Goal: Transaction & Acquisition: Purchase product/service

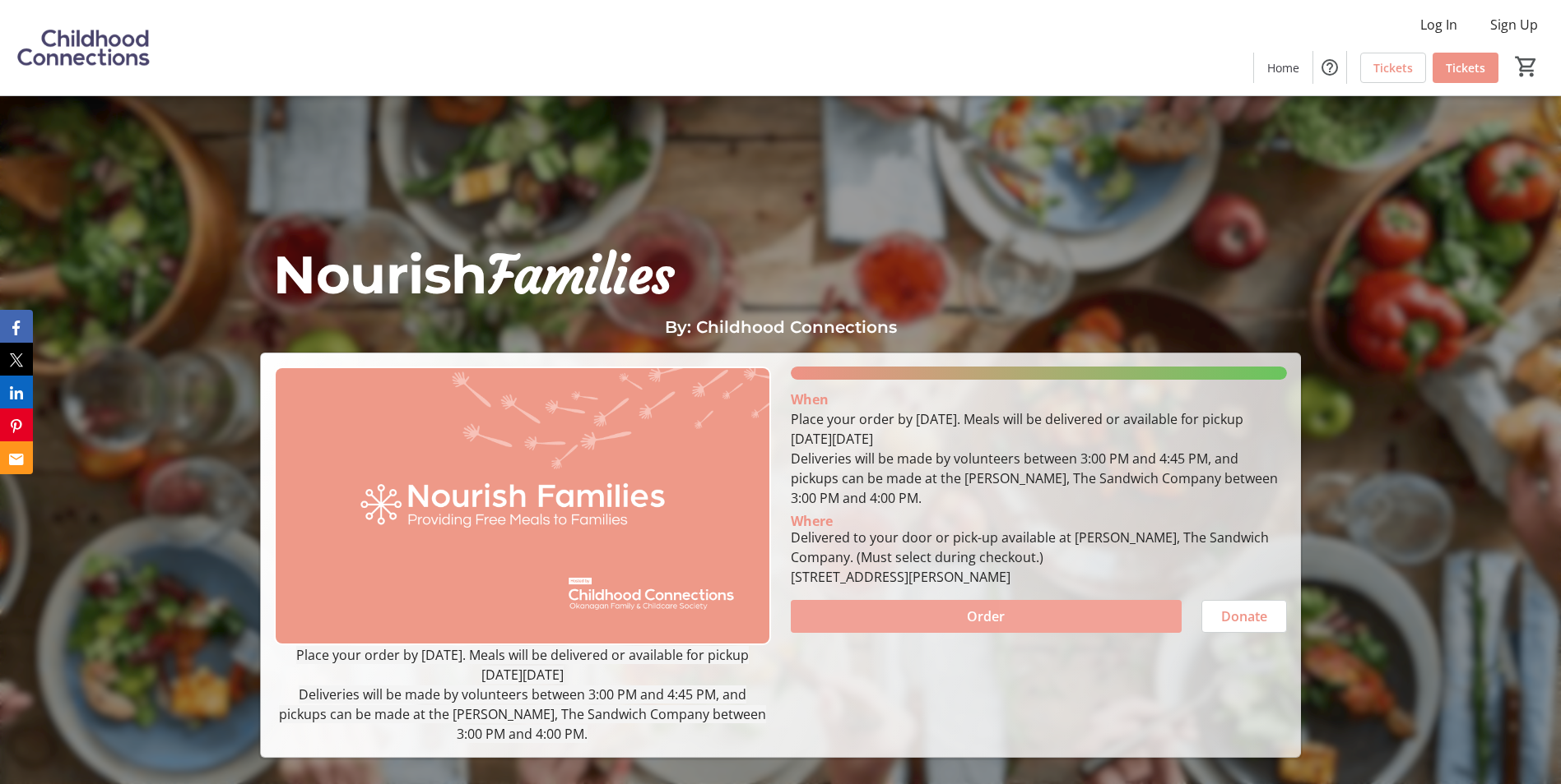
click at [1051, 608] on span at bounding box center [986, 617] width 391 height 40
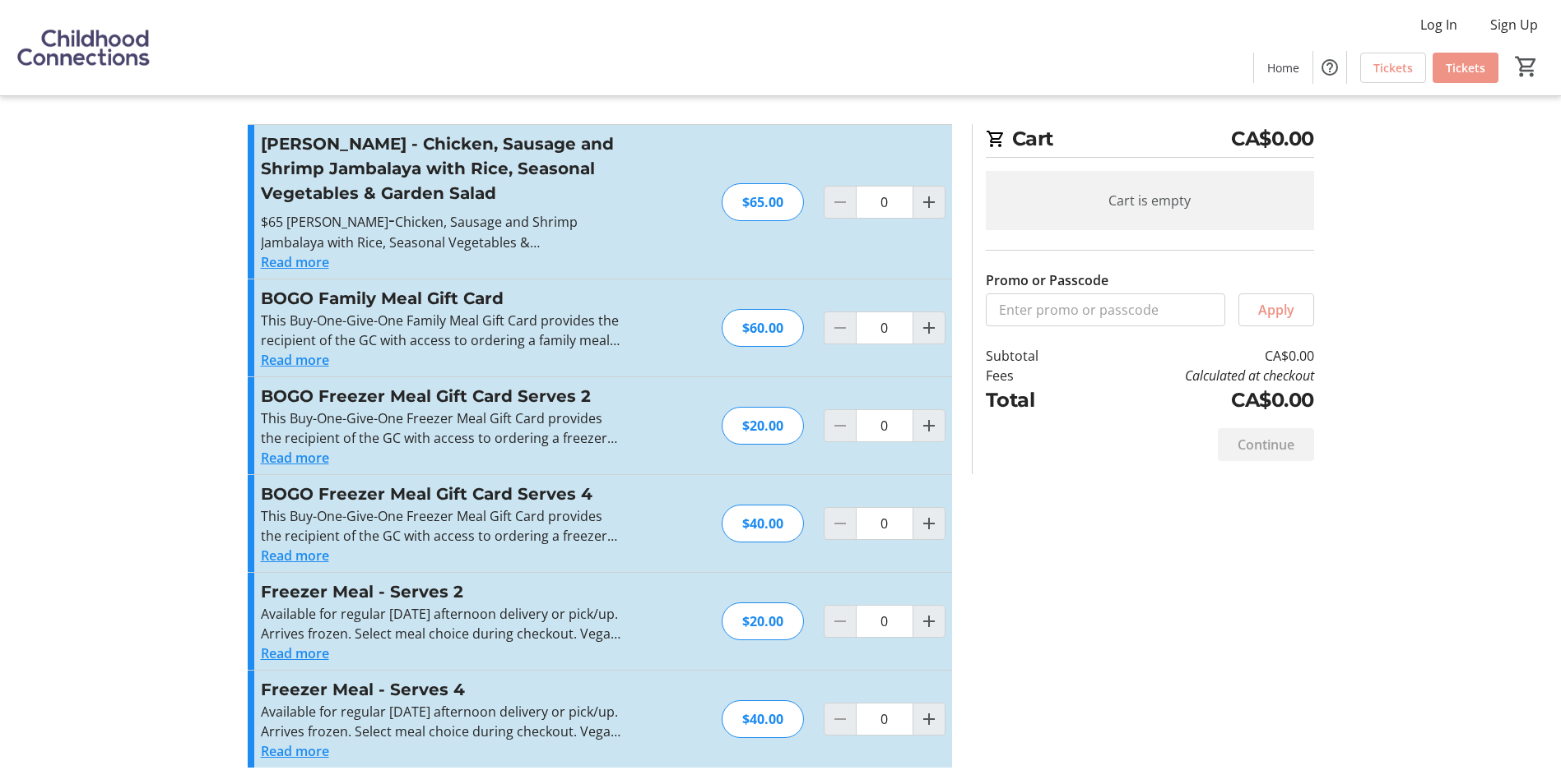
scroll to position [15, 0]
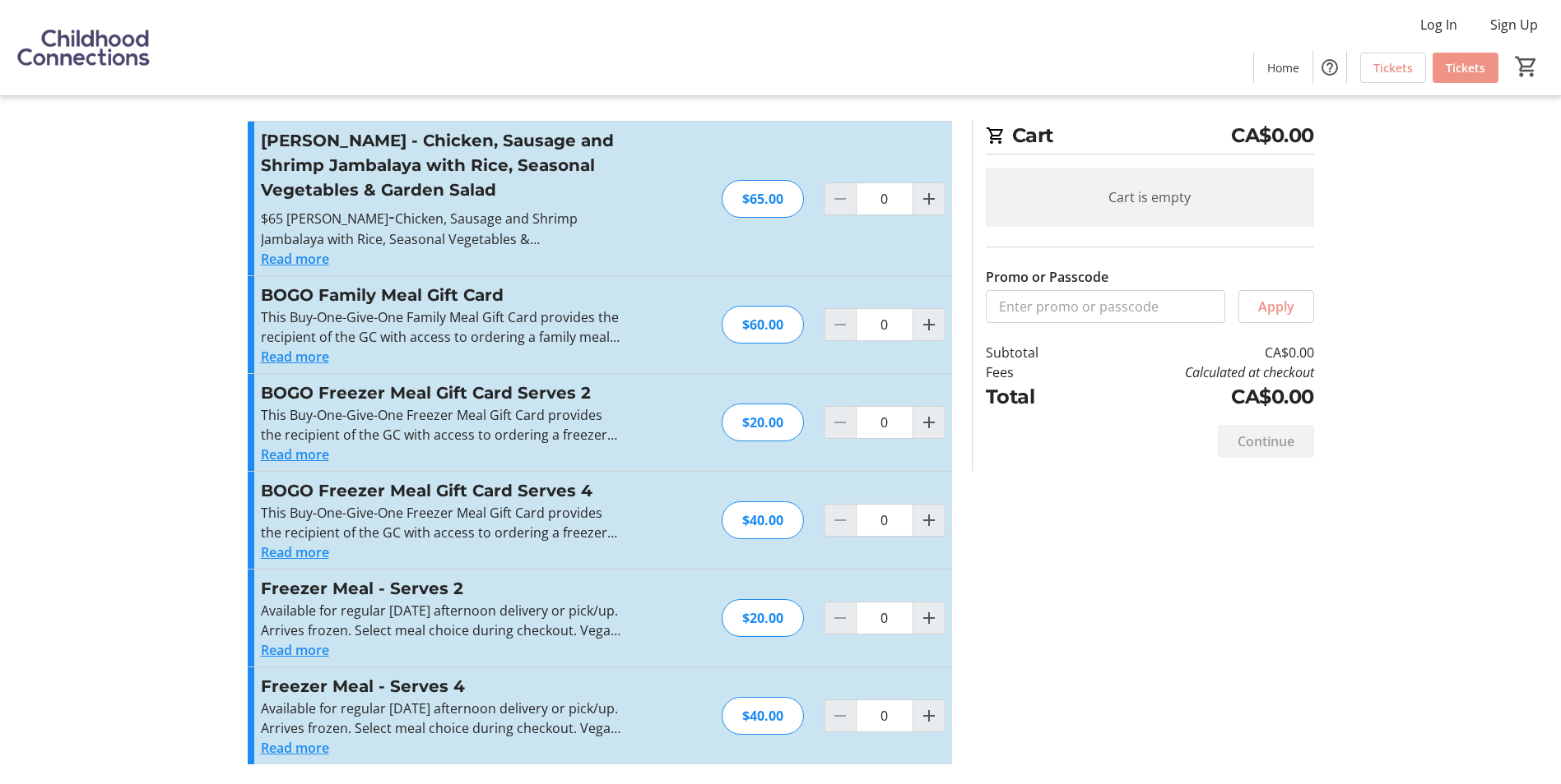
click at [295, 745] on button "Read more" at bounding box center [294, 748] width 68 height 20
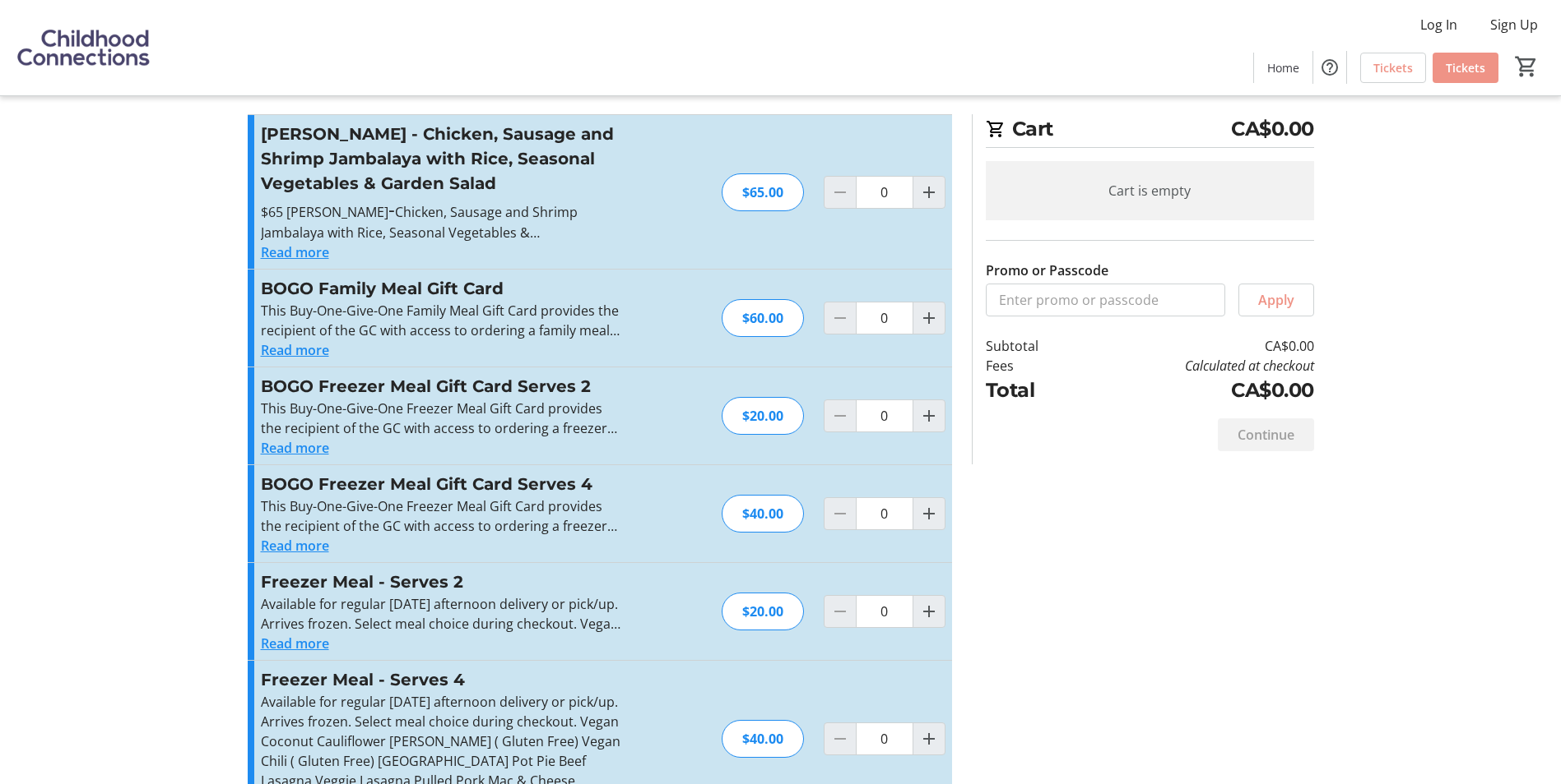
scroll to position [0, 0]
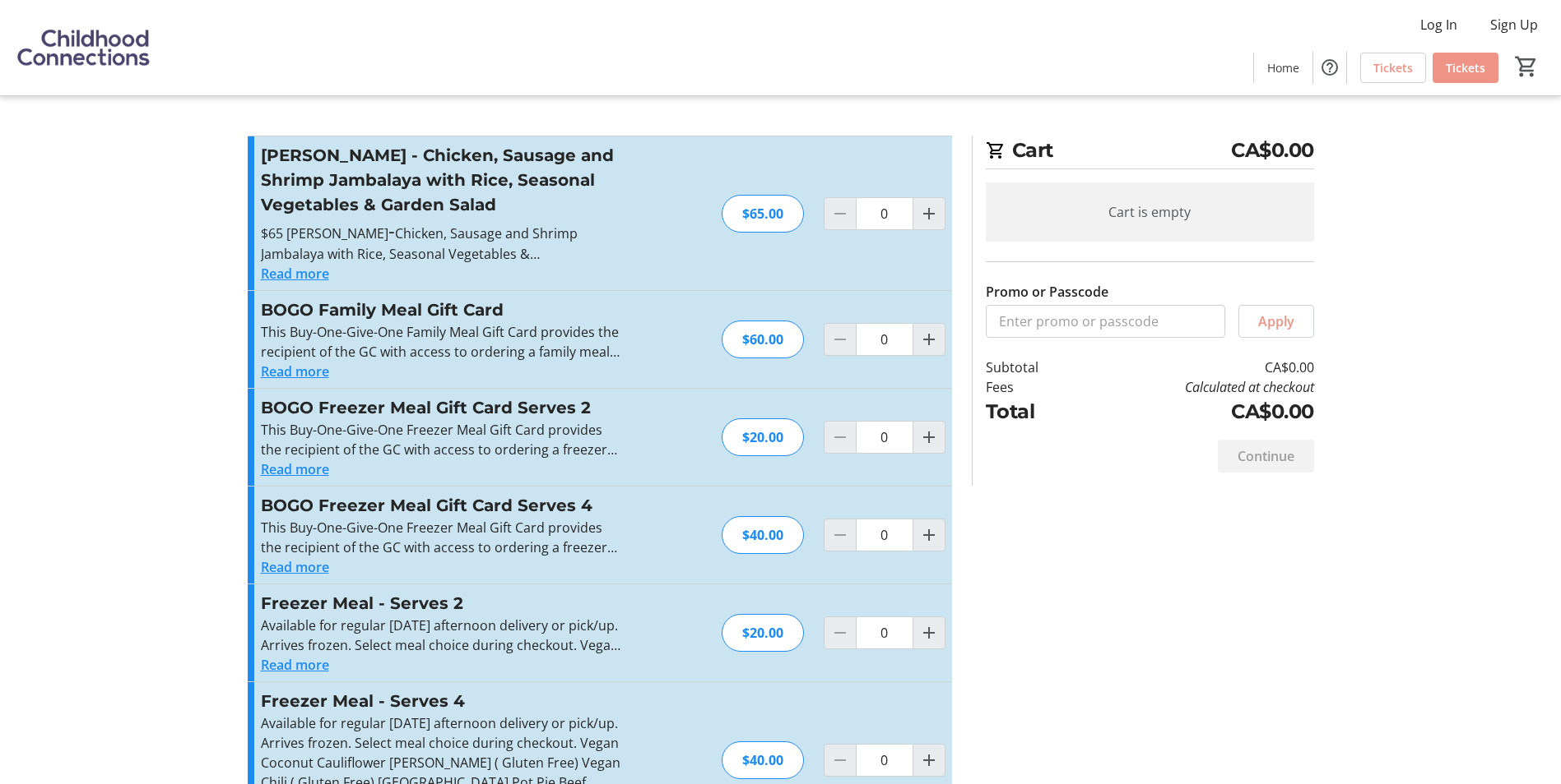
click at [324, 273] on button "Read more" at bounding box center [294, 274] width 68 height 20
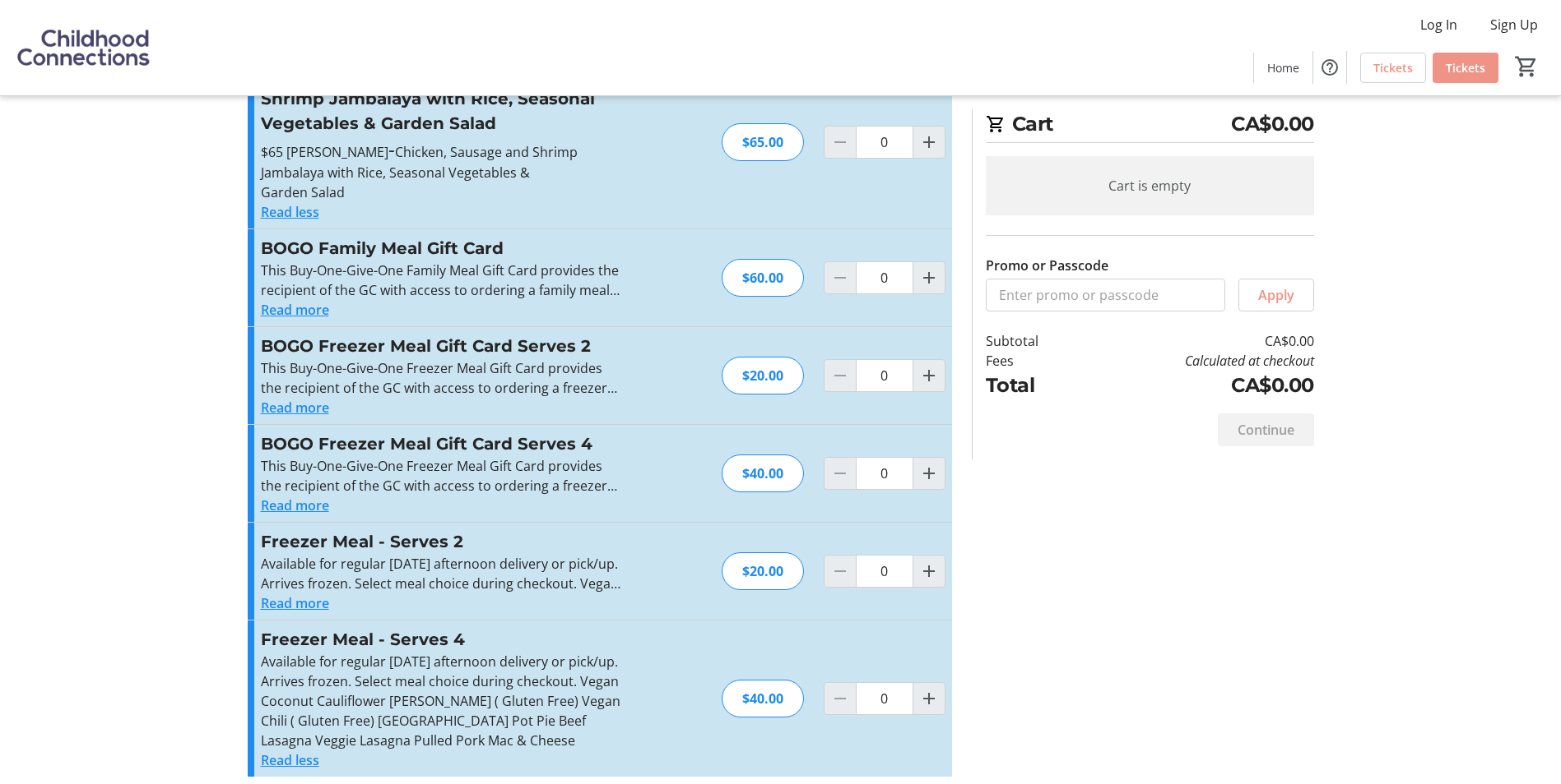
scroll to position [94, 0]
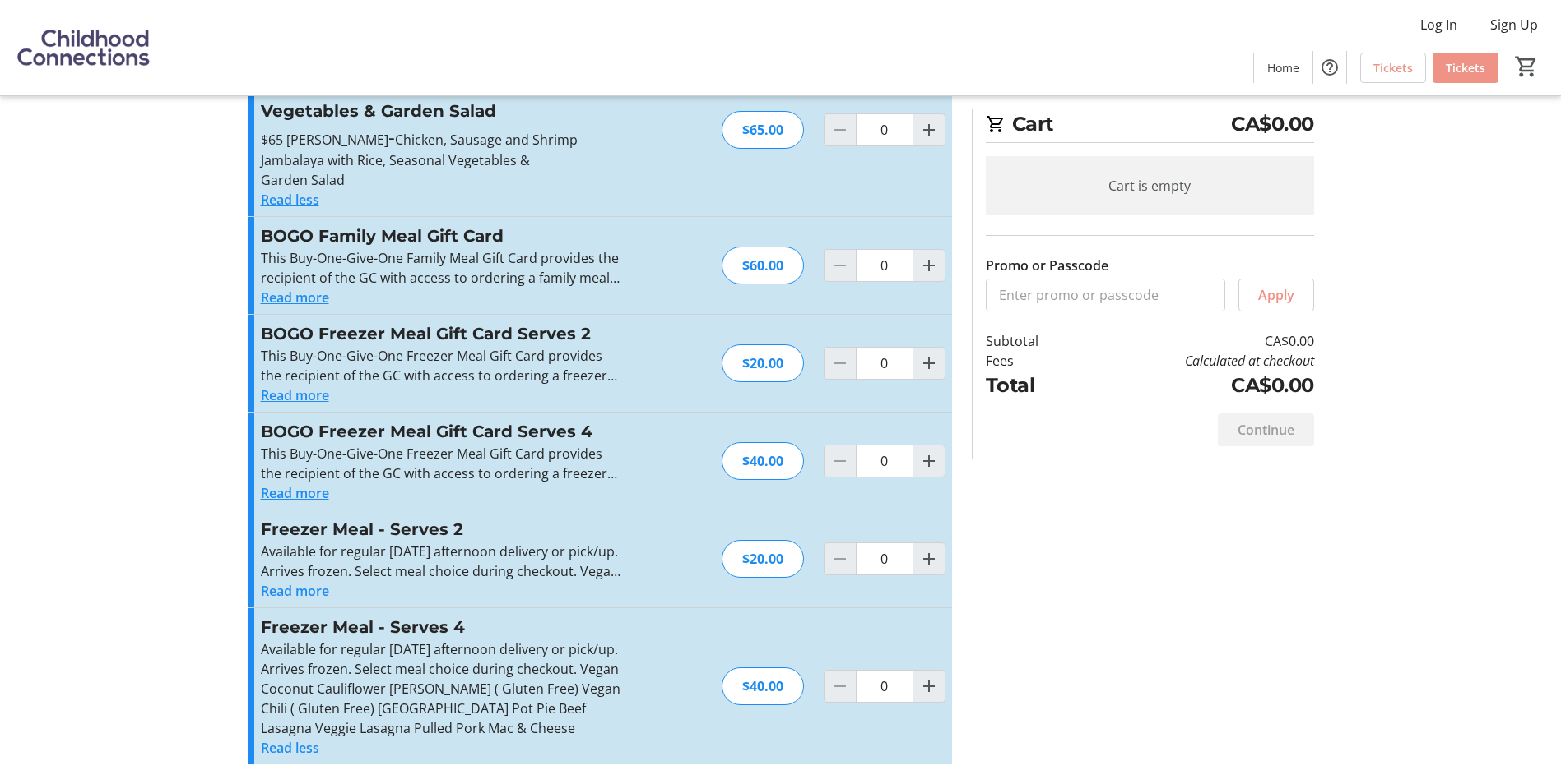
click at [279, 588] on button "Read more" at bounding box center [294, 591] width 68 height 20
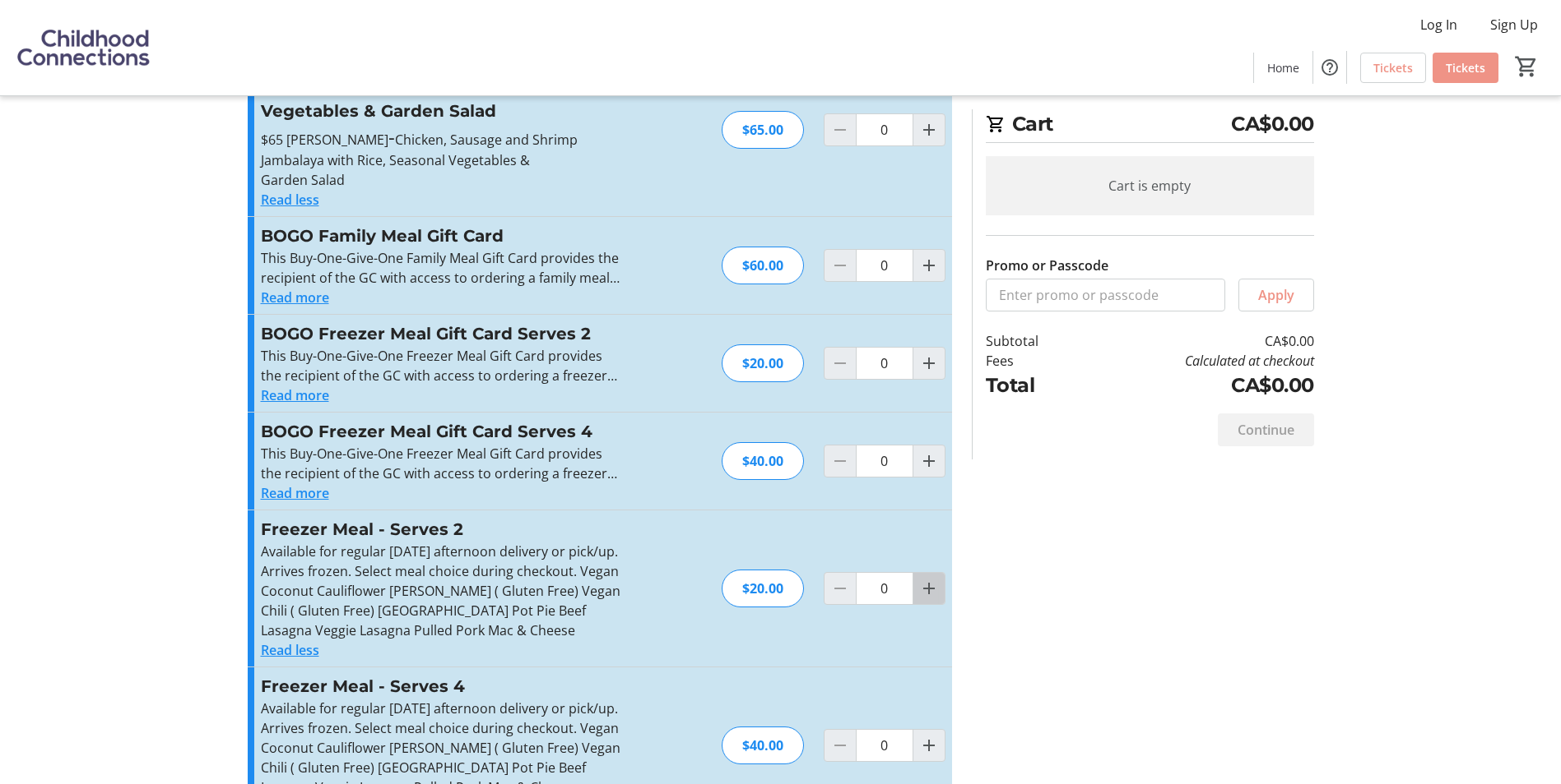
click at [926, 592] on mat-icon "Increment by one" at bounding box center [929, 588] width 20 height 20
type input "1"
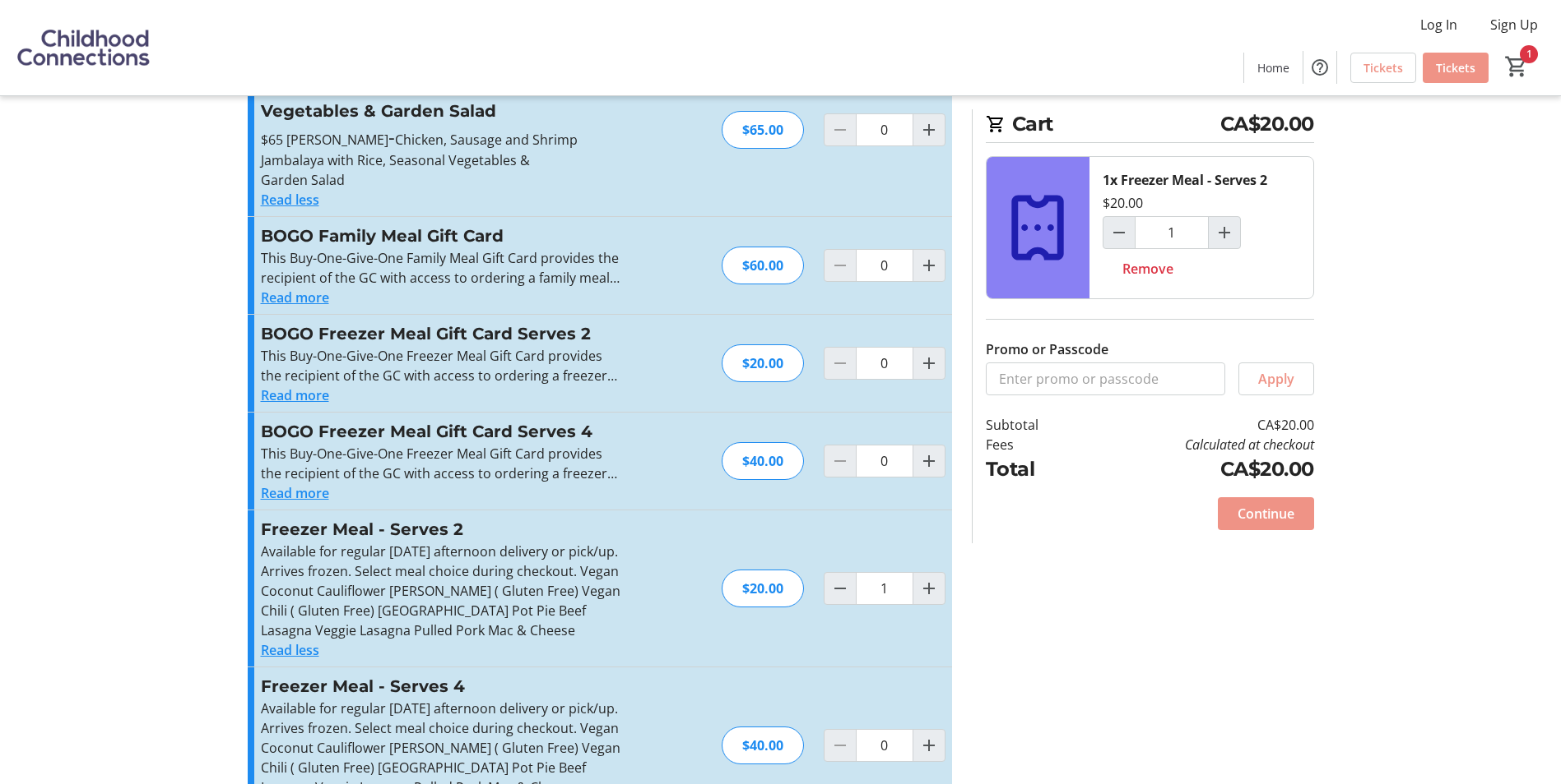
click at [1248, 508] on span "Continue" at bounding box center [1266, 514] width 57 height 20
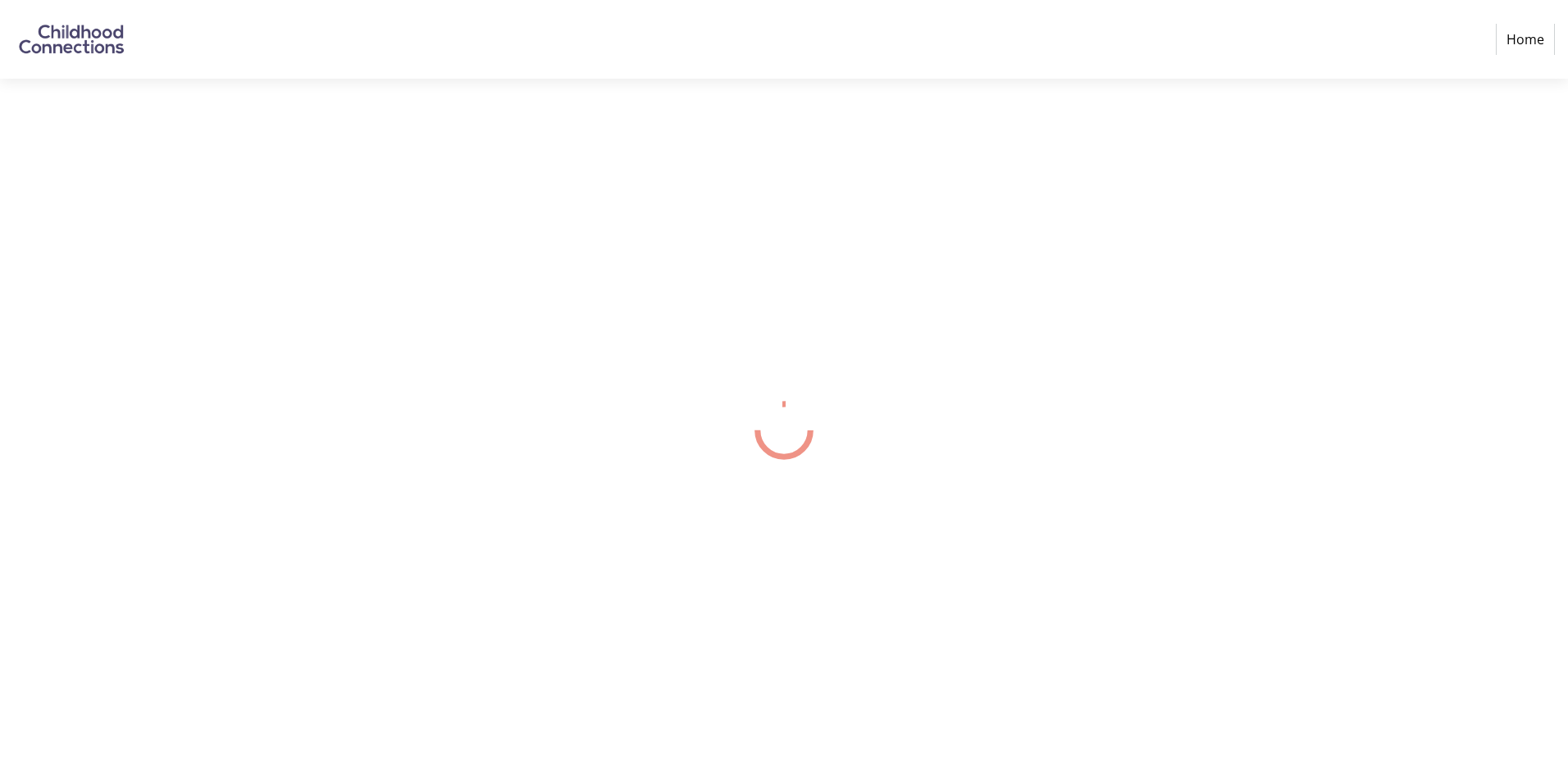
select select "CA"
